Goal: Task Accomplishment & Management: Manage account settings

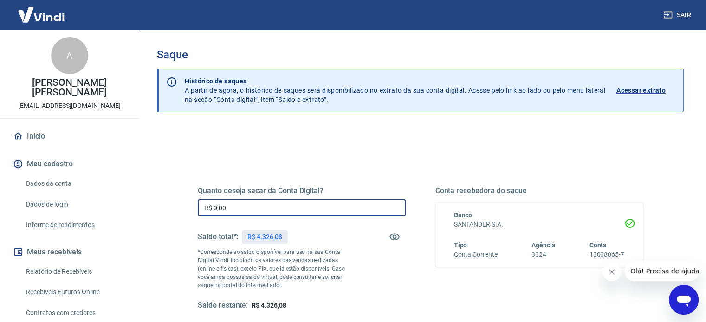
click at [249, 210] on input "R$ 0,00" at bounding box center [302, 208] width 208 height 17
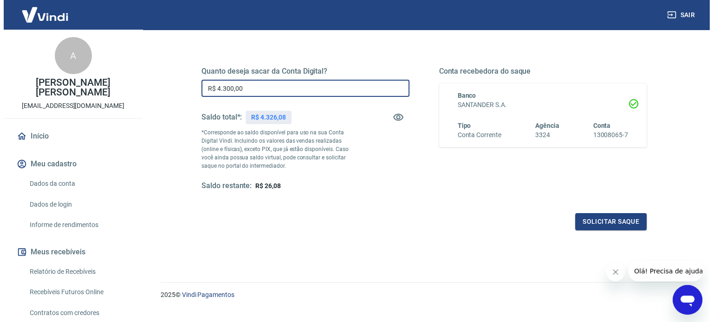
scroll to position [135, 0]
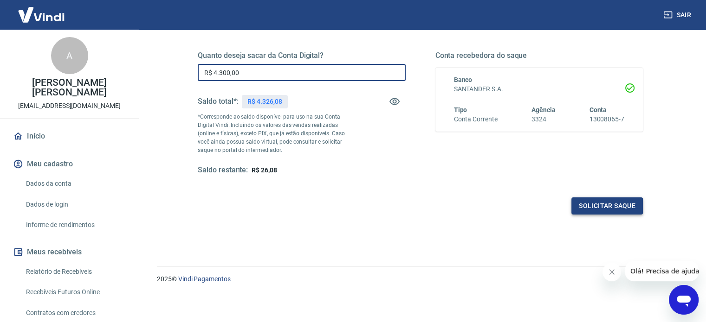
type input "R$ 4.300,00"
click at [605, 205] on button "Solicitar saque" at bounding box center [606, 206] width 71 height 17
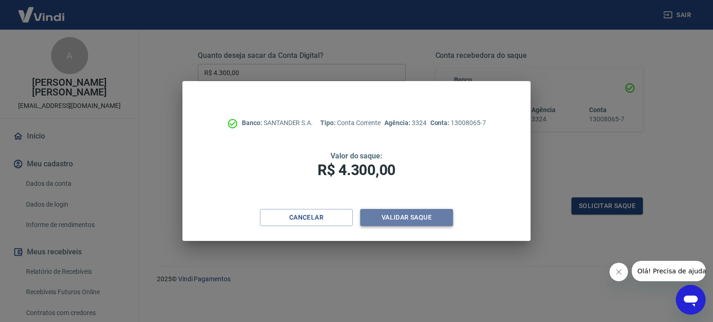
click at [414, 219] on button "Validar saque" at bounding box center [406, 217] width 93 height 17
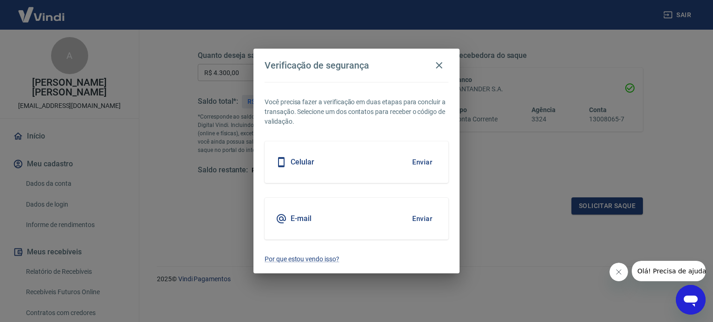
click at [418, 166] on button "Enviar" at bounding box center [422, 162] width 30 height 19
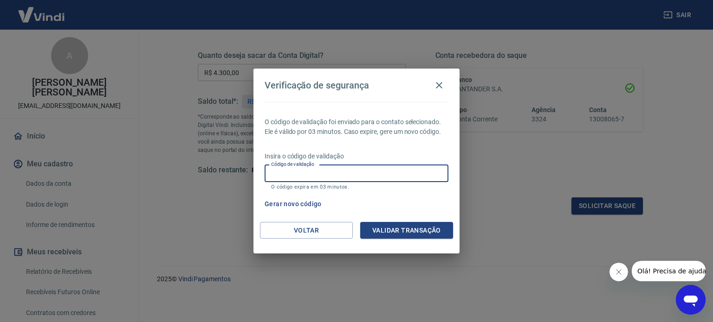
click at [358, 174] on input "Código de validação" at bounding box center [356, 173] width 184 height 17
type input "261772"
click at [429, 236] on button "Validar transação" at bounding box center [406, 230] width 93 height 17
